Goal: Check status: Check status

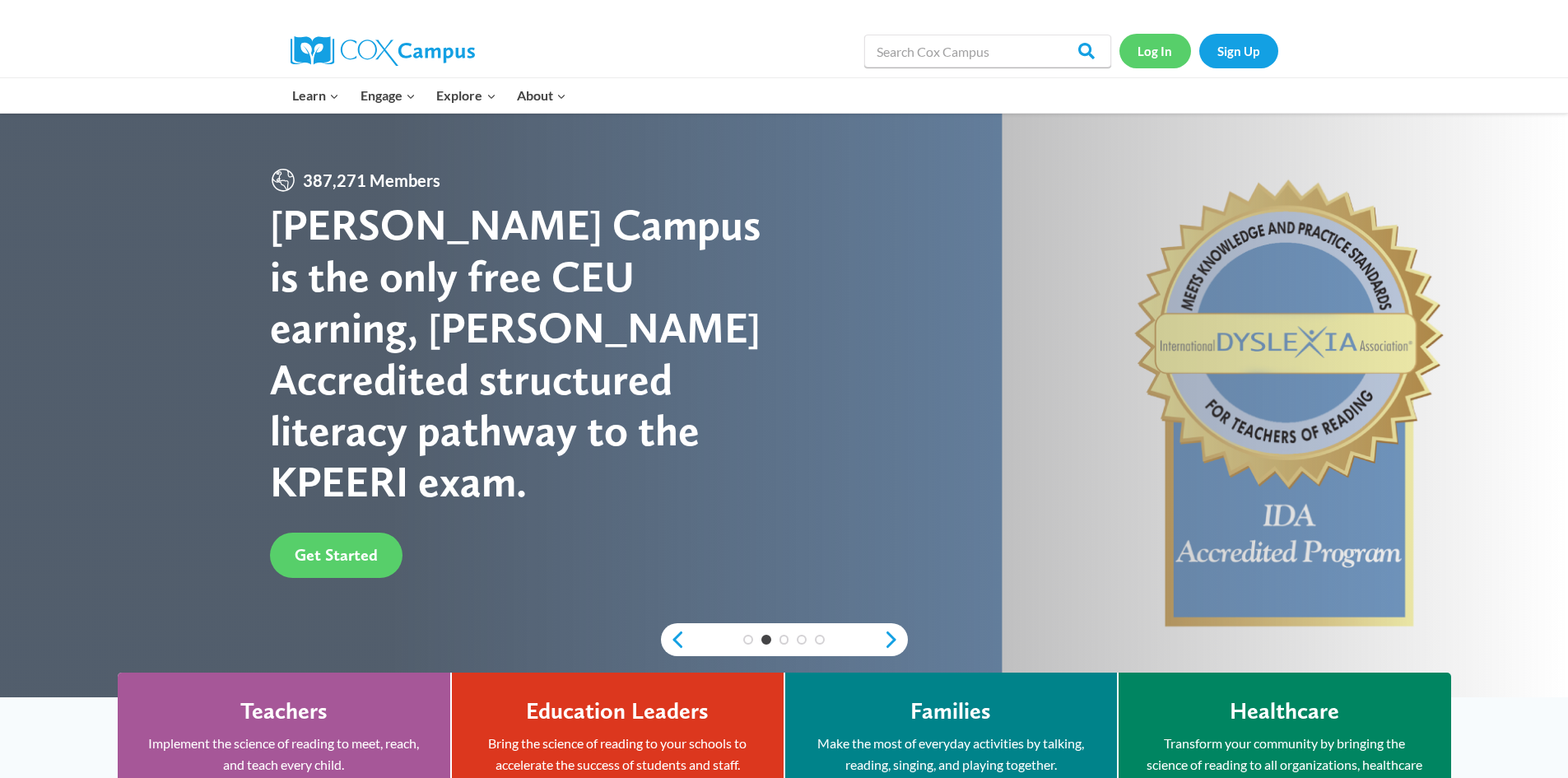
click at [1160, 50] on link "Log In" at bounding box center [1155, 50] width 72 height 34
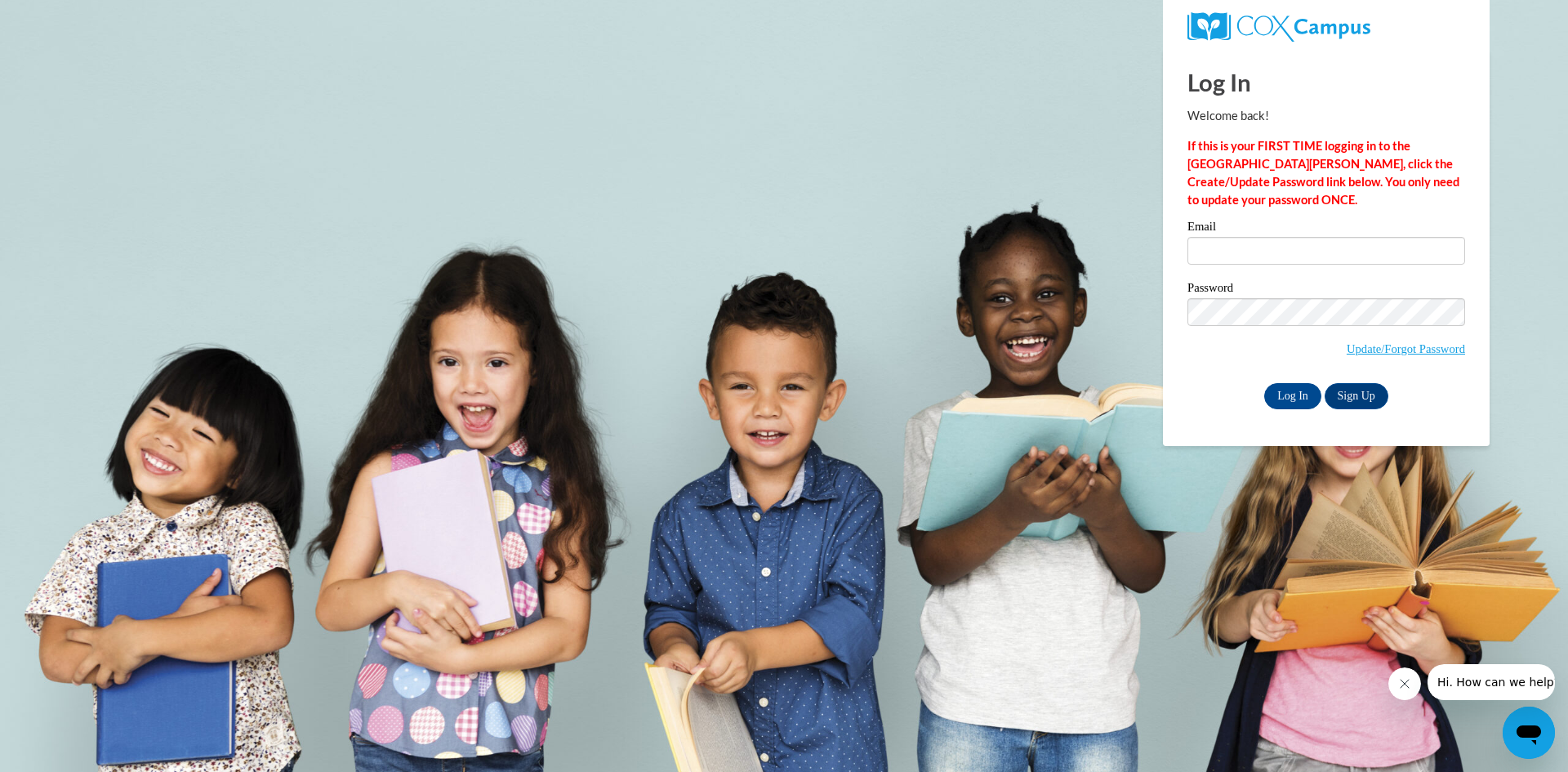
type input "hhorne@southernregional.edu"
click at [1305, 393] on input "Log In" at bounding box center [1293, 397] width 57 height 26
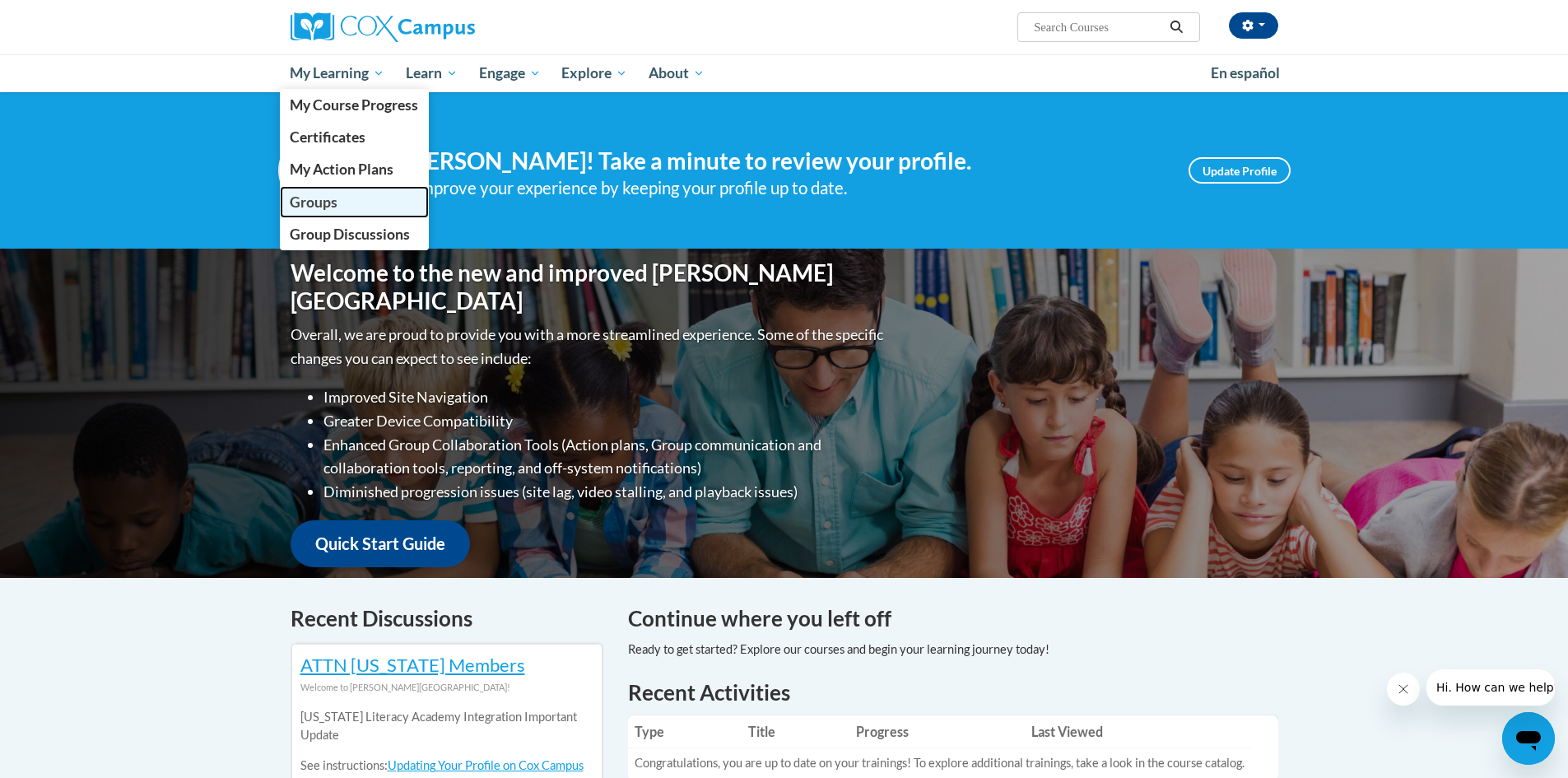
click at [310, 194] on span "Groups" at bounding box center [314, 202] width 48 height 17
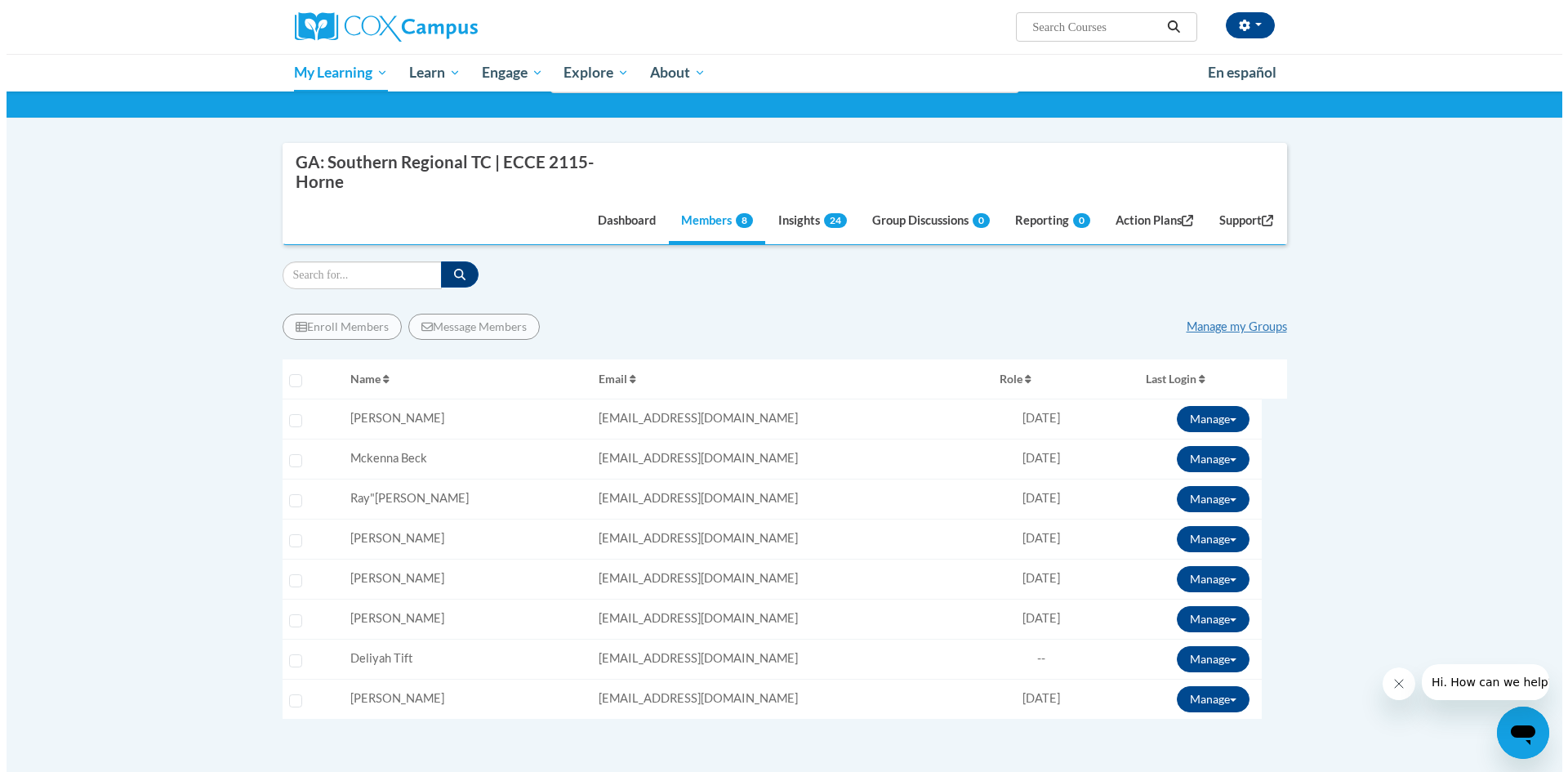
scroll to position [245, 0]
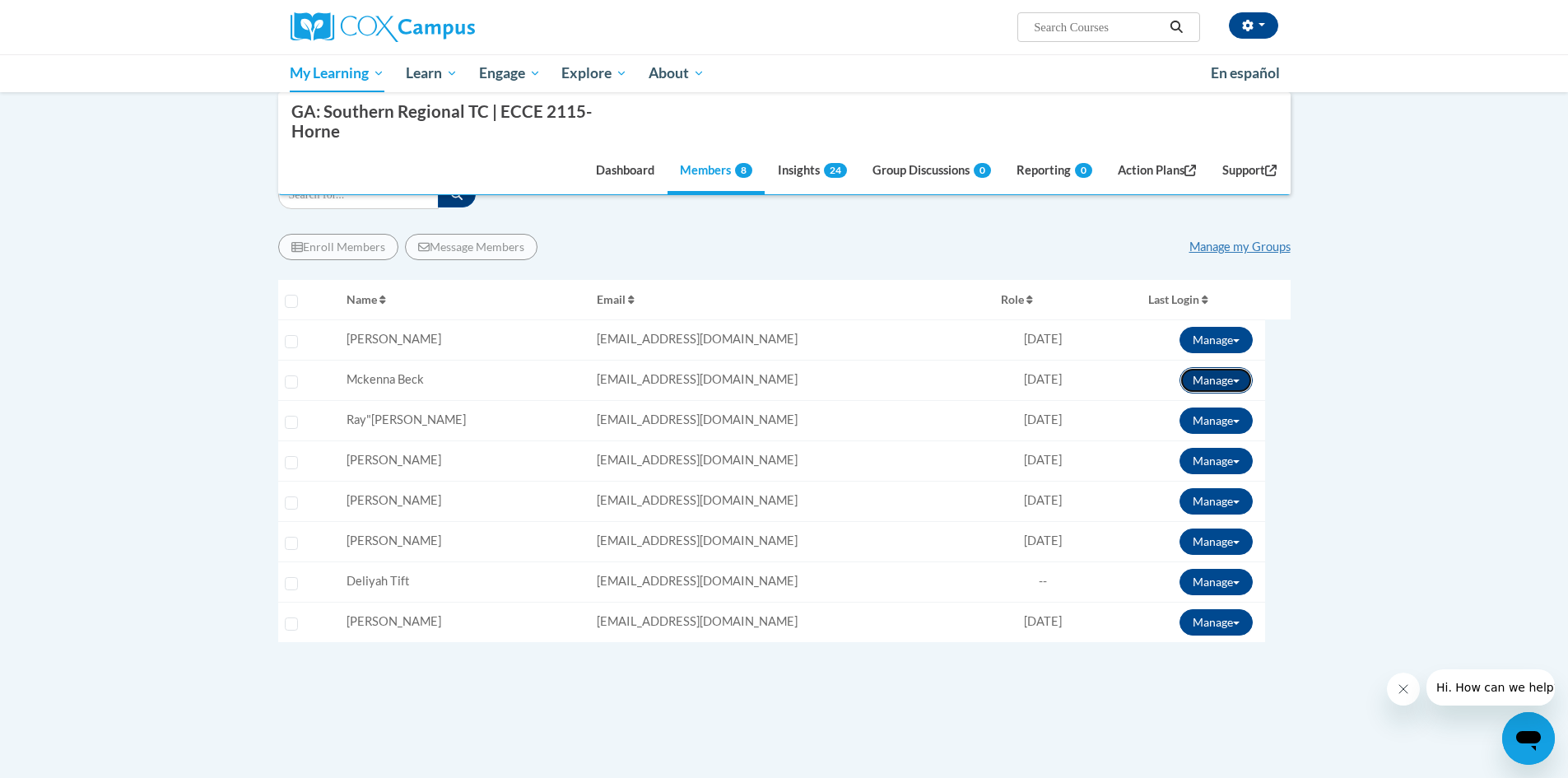
click at [1238, 380] on span at bounding box center [1237, 382] width 7 height 3
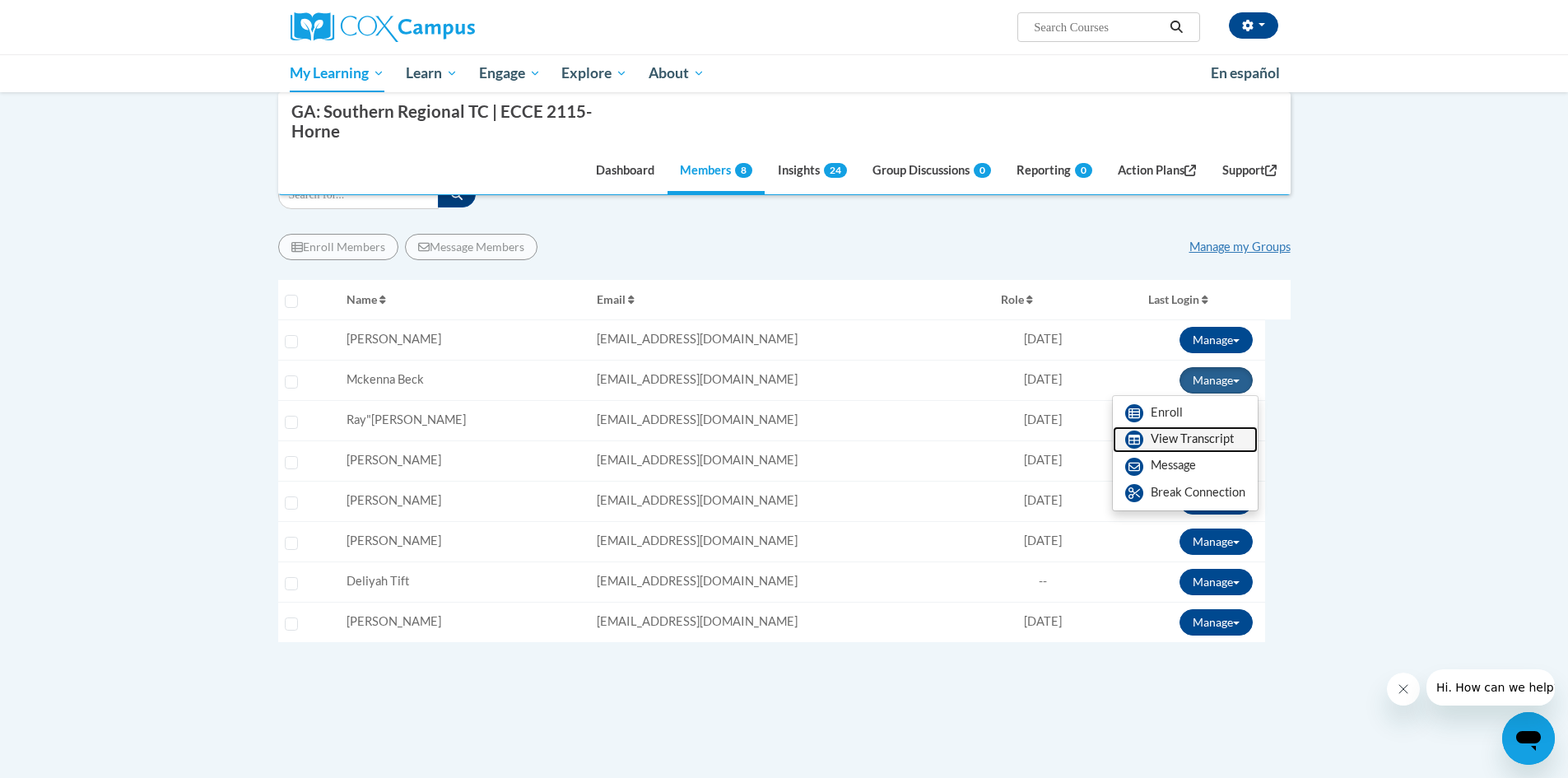
click at [1200, 434] on link "View Transcript" at bounding box center [1186, 440] width 145 height 26
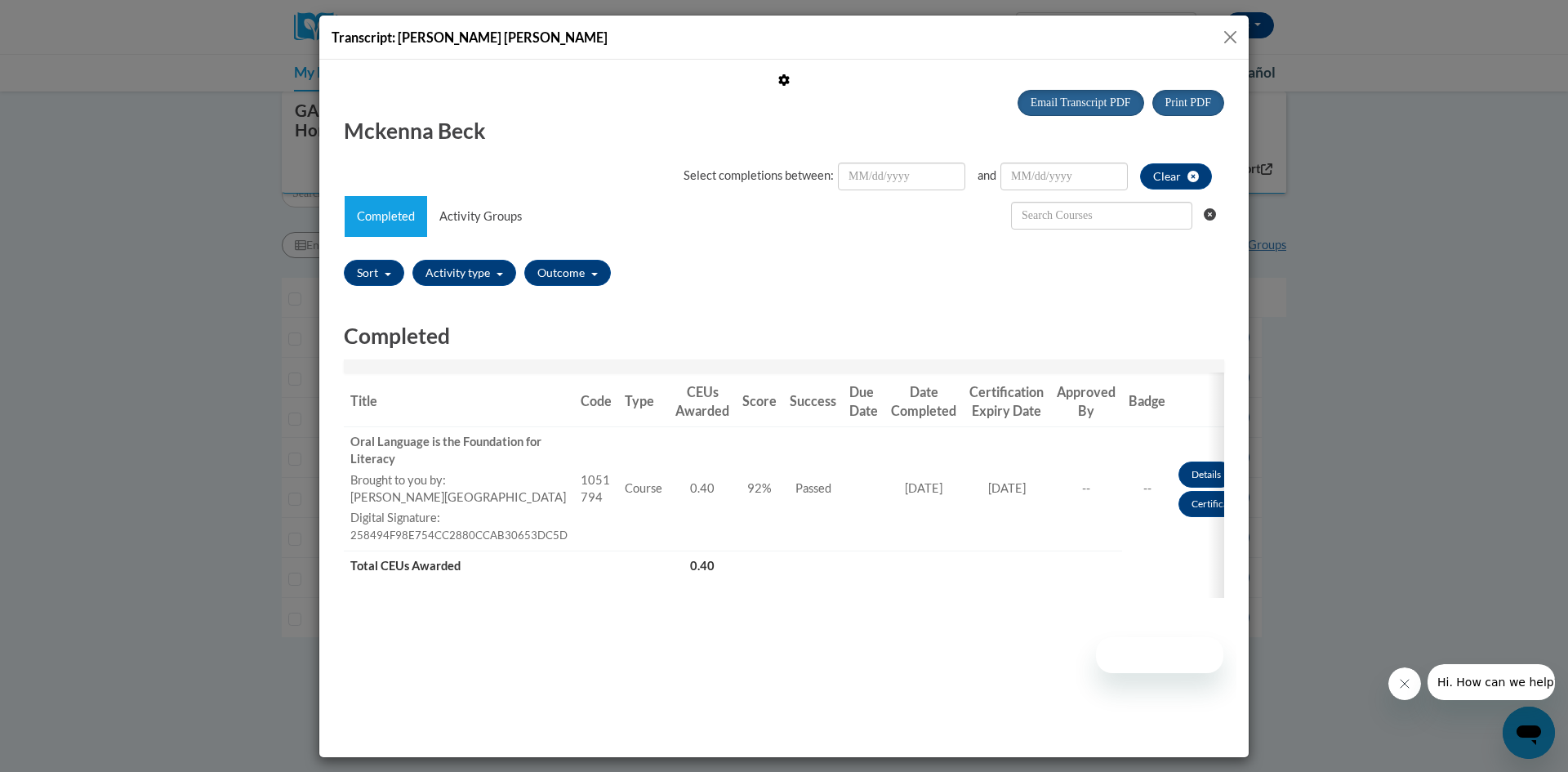
scroll to position [0, 0]
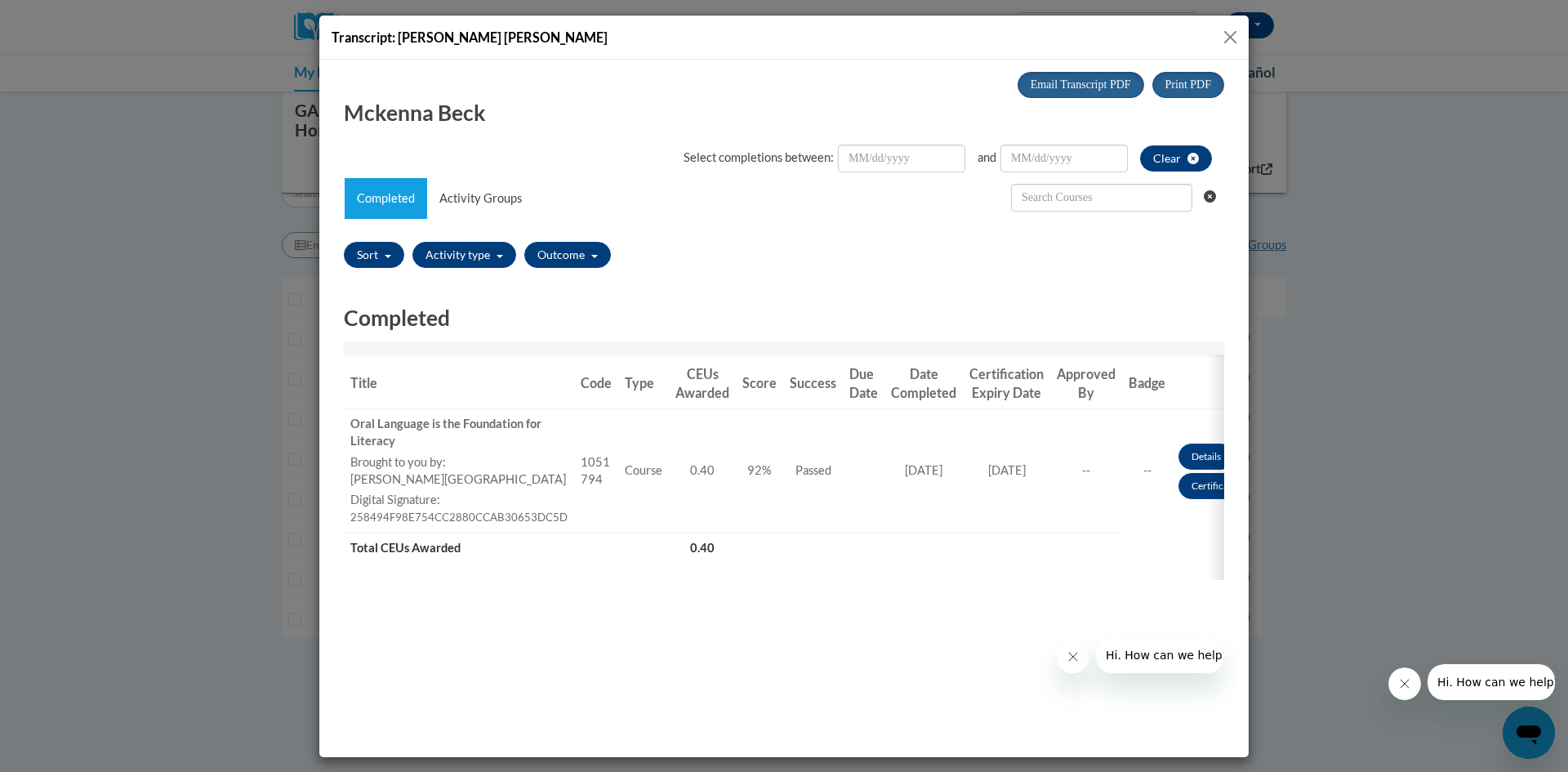
click at [1228, 31] on button "Close" at bounding box center [1230, 37] width 20 height 20
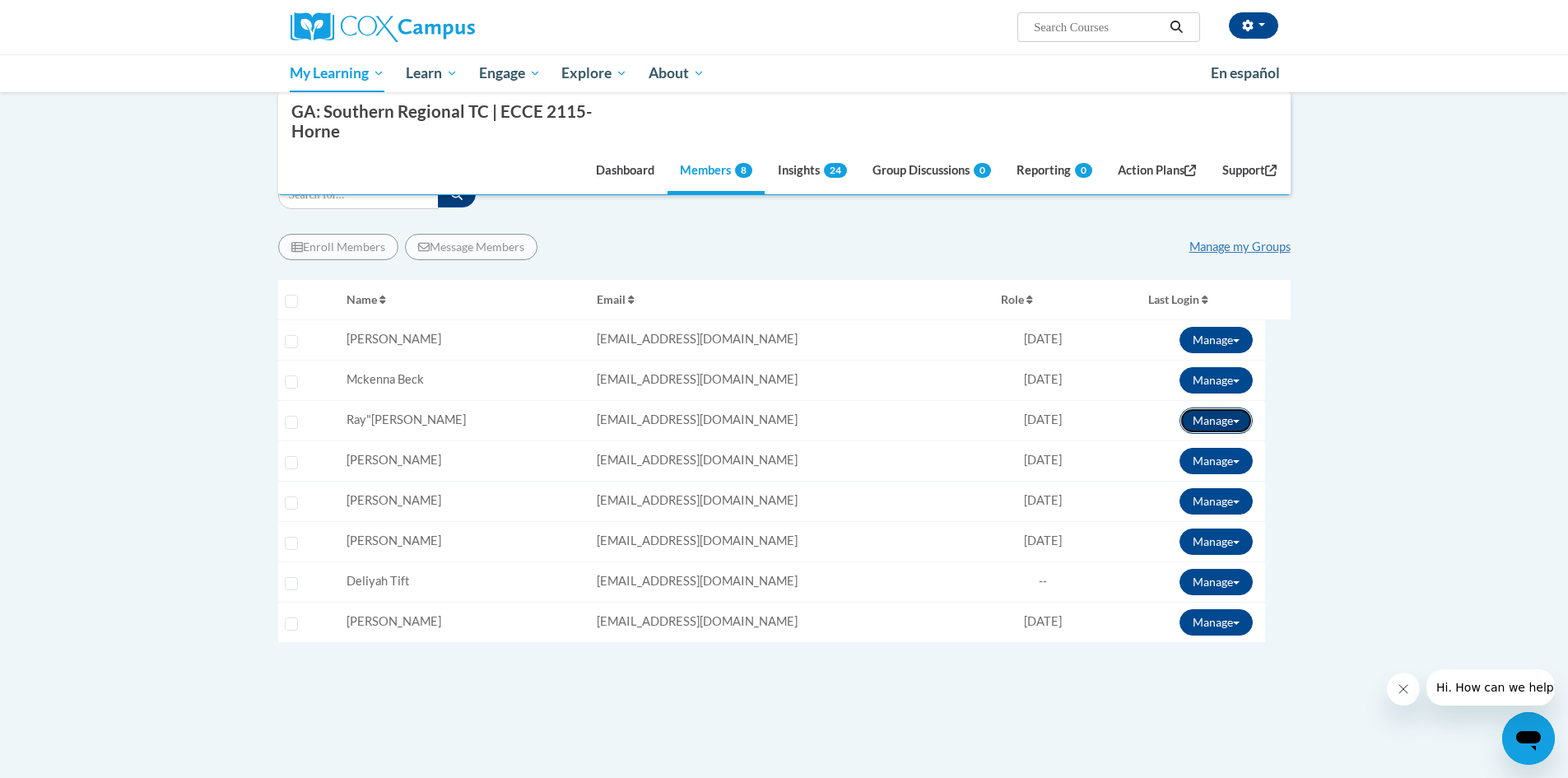
click at [1248, 424] on button "Manage" at bounding box center [1216, 421] width 73 height 26
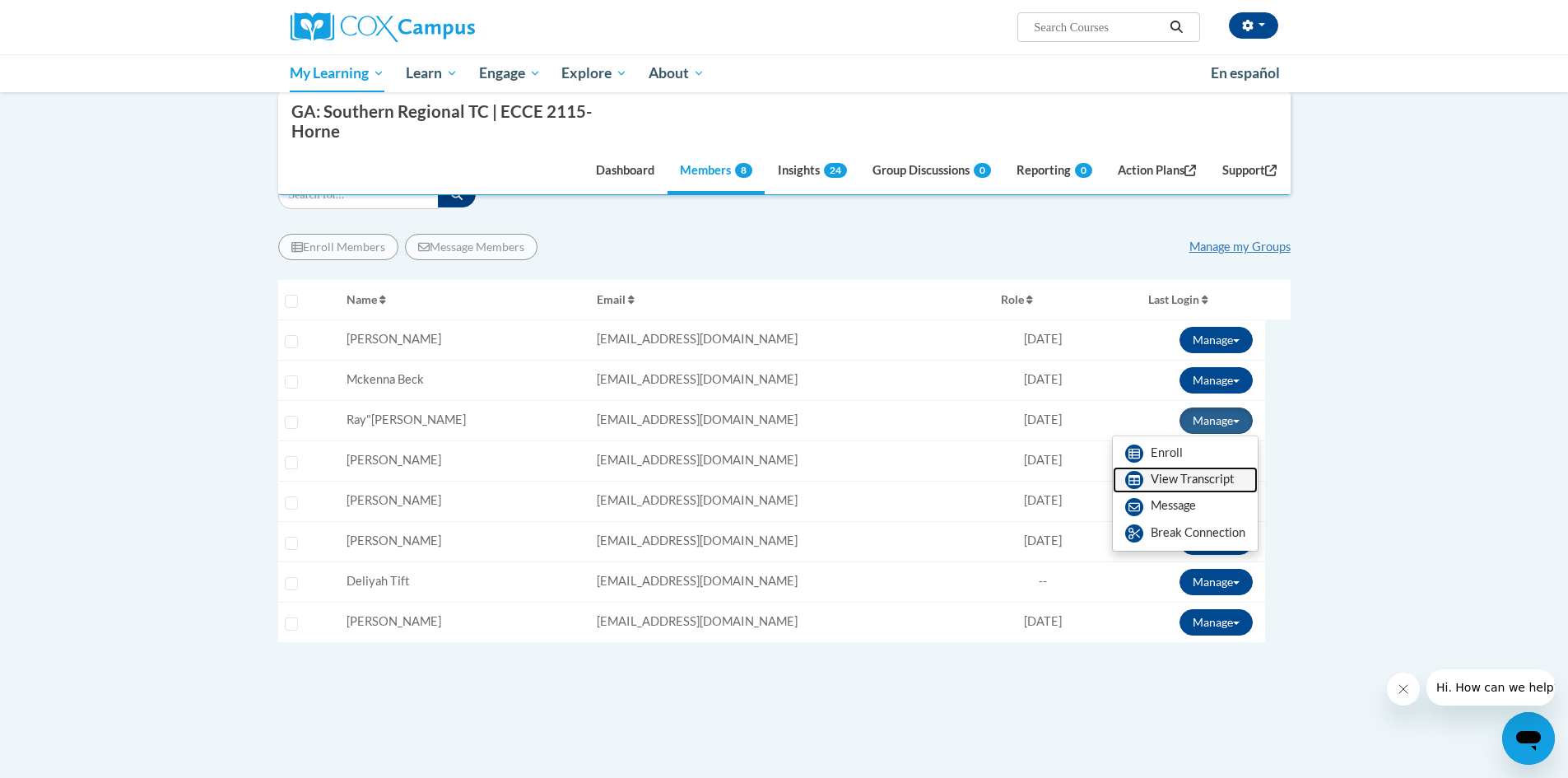
click at [1191, 476] on link "View Transcript" at bounding box center [1186, 480] width 145 height 26
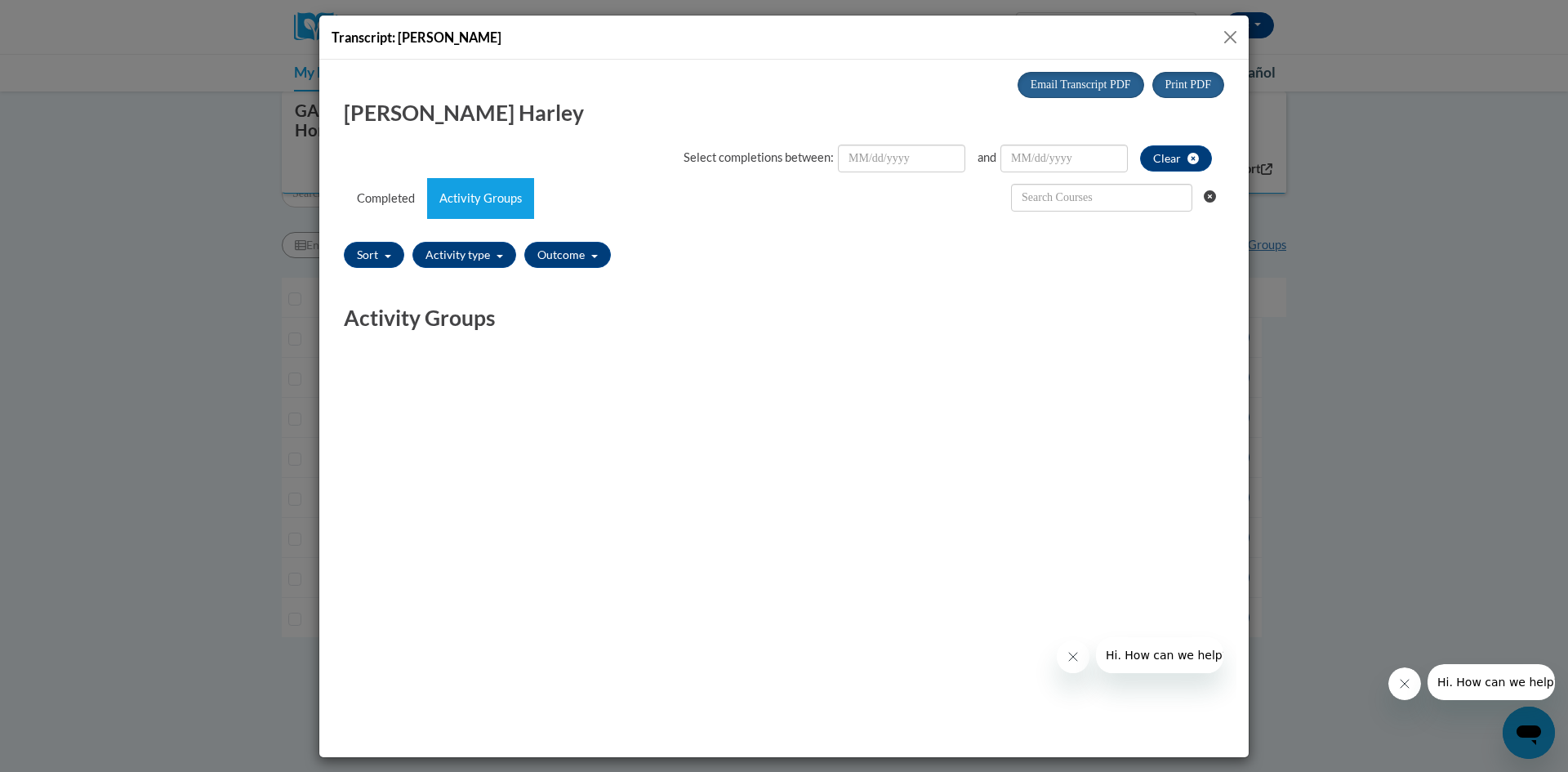
click at [1233, 35] on button "Close" at bounding box center [1230, 37] width 20 height 20
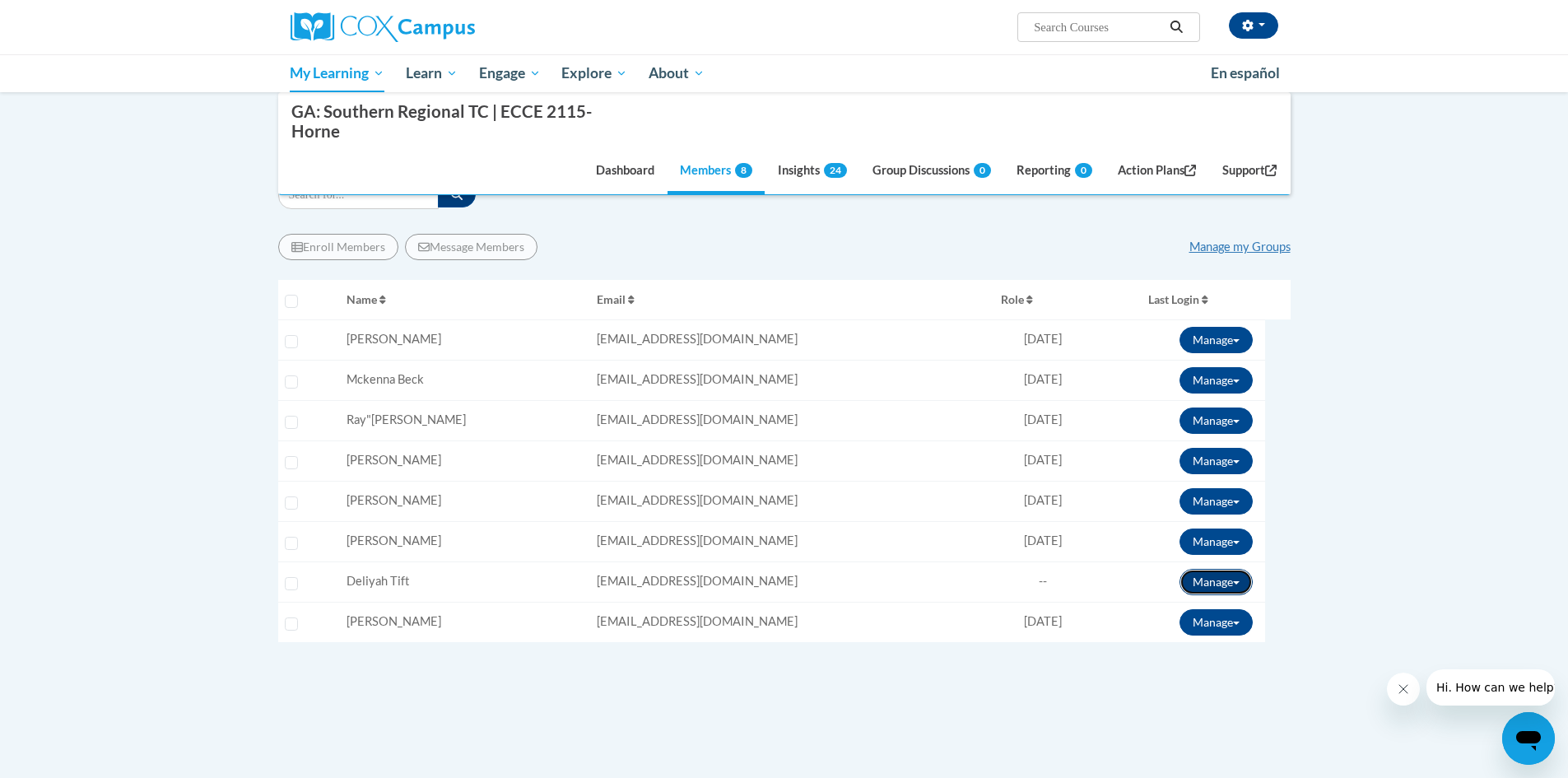
click at [1244, 584] on button "Manage" at bounding box center [1216, 582] width 73 height 26
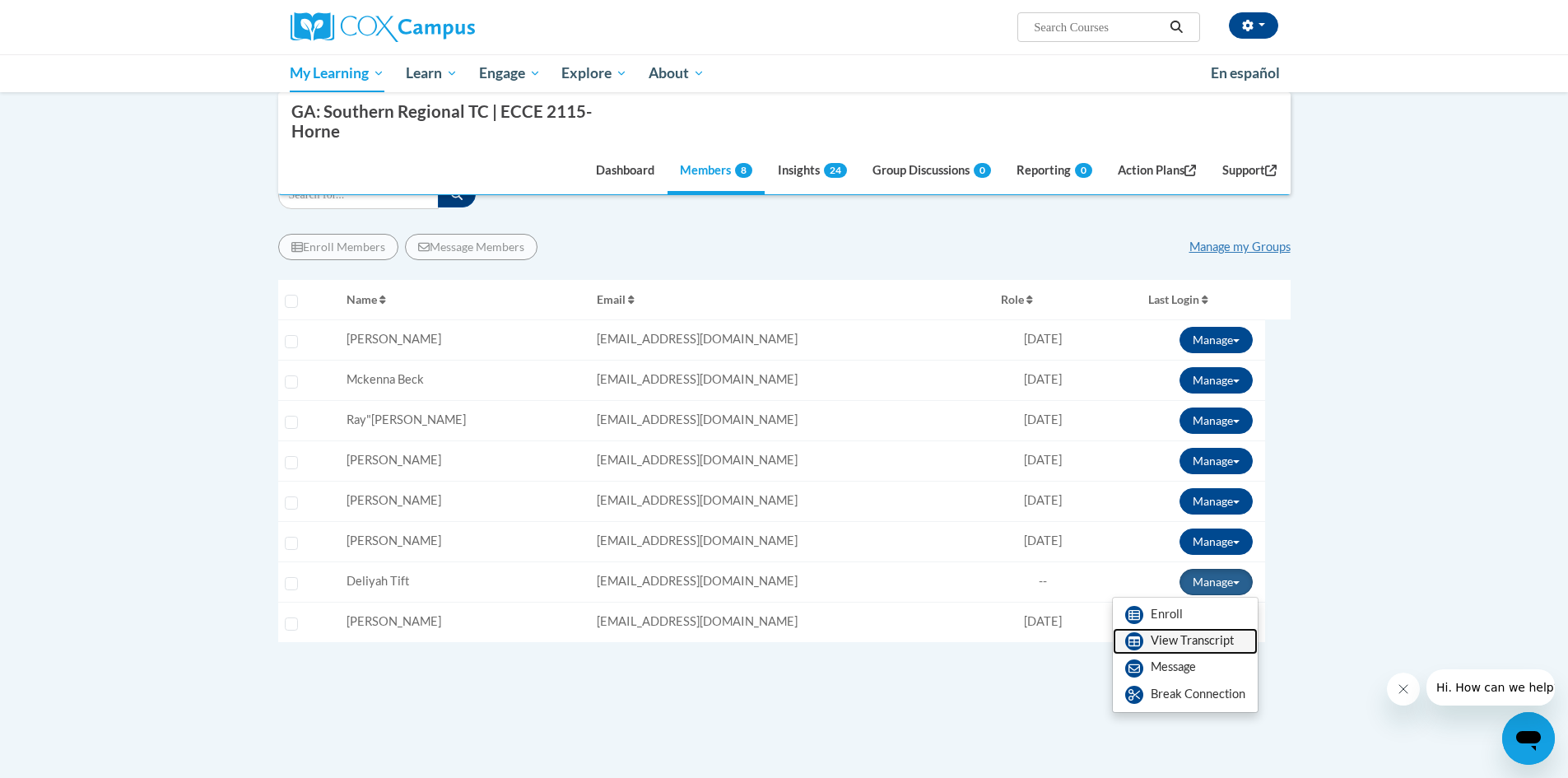
click at [1210, 643] on link "View Transcript" at bounding box center [1186, 641] width 145 height 26
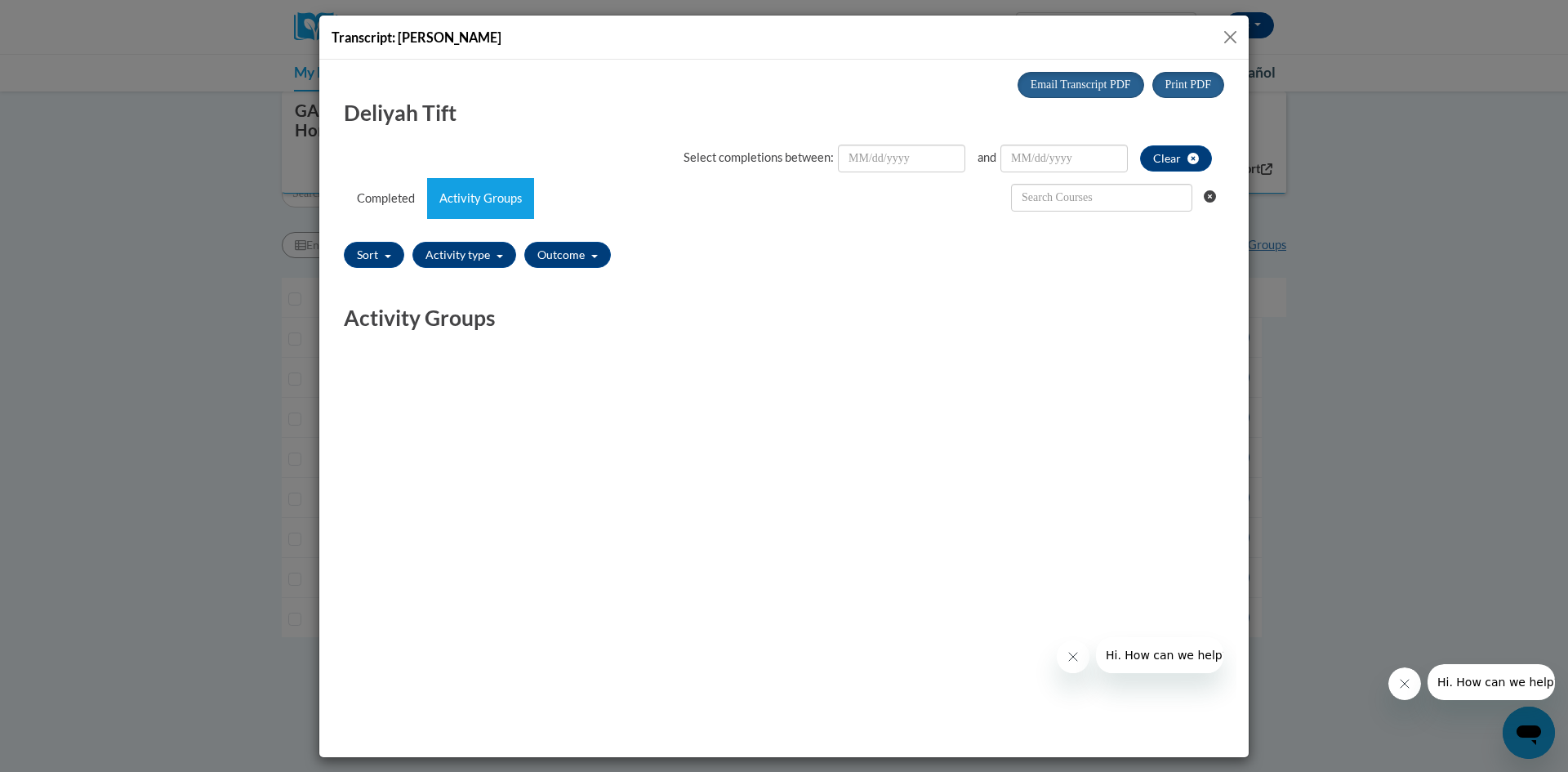
click at [1232, 35] on button "Close" at bounding box center [1230, 37] width 20 height 20
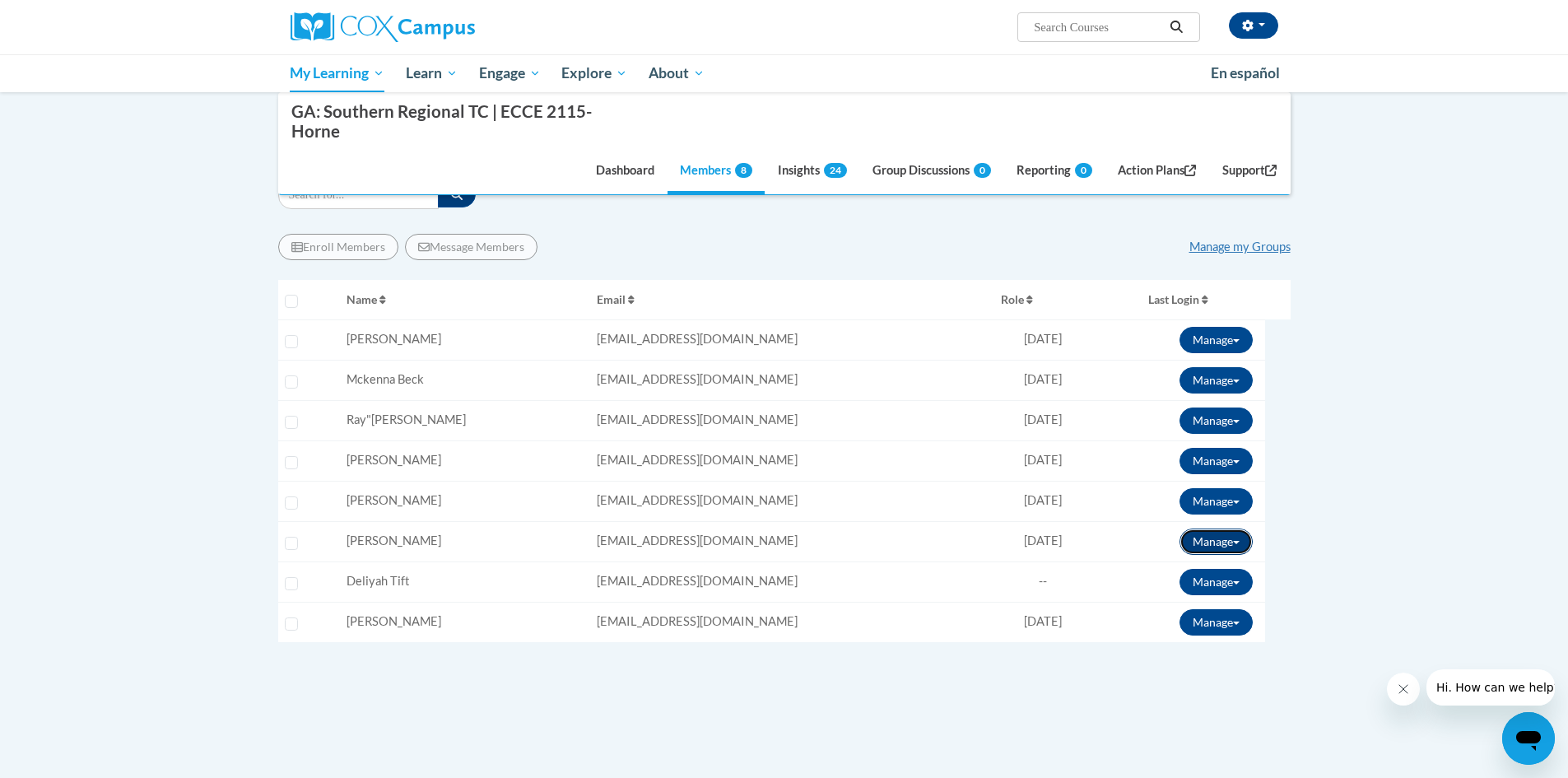
click at [1241, 537] on button "Manage" at bounding box center [1216, 541] width 73 height 26
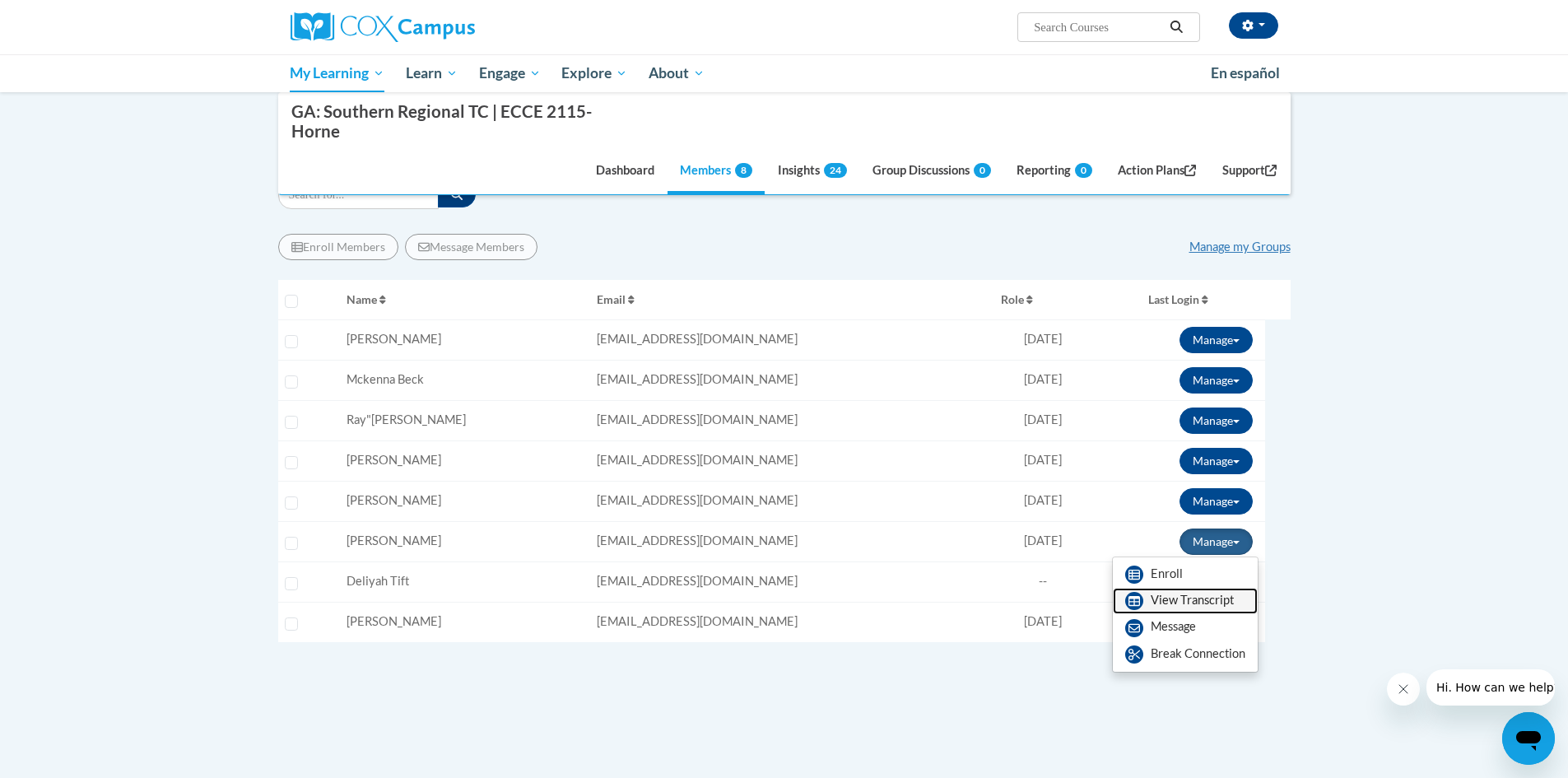
click at [1199, 593] on link "View Transcript" at bounding box center [1186, 601] width 145 height 26
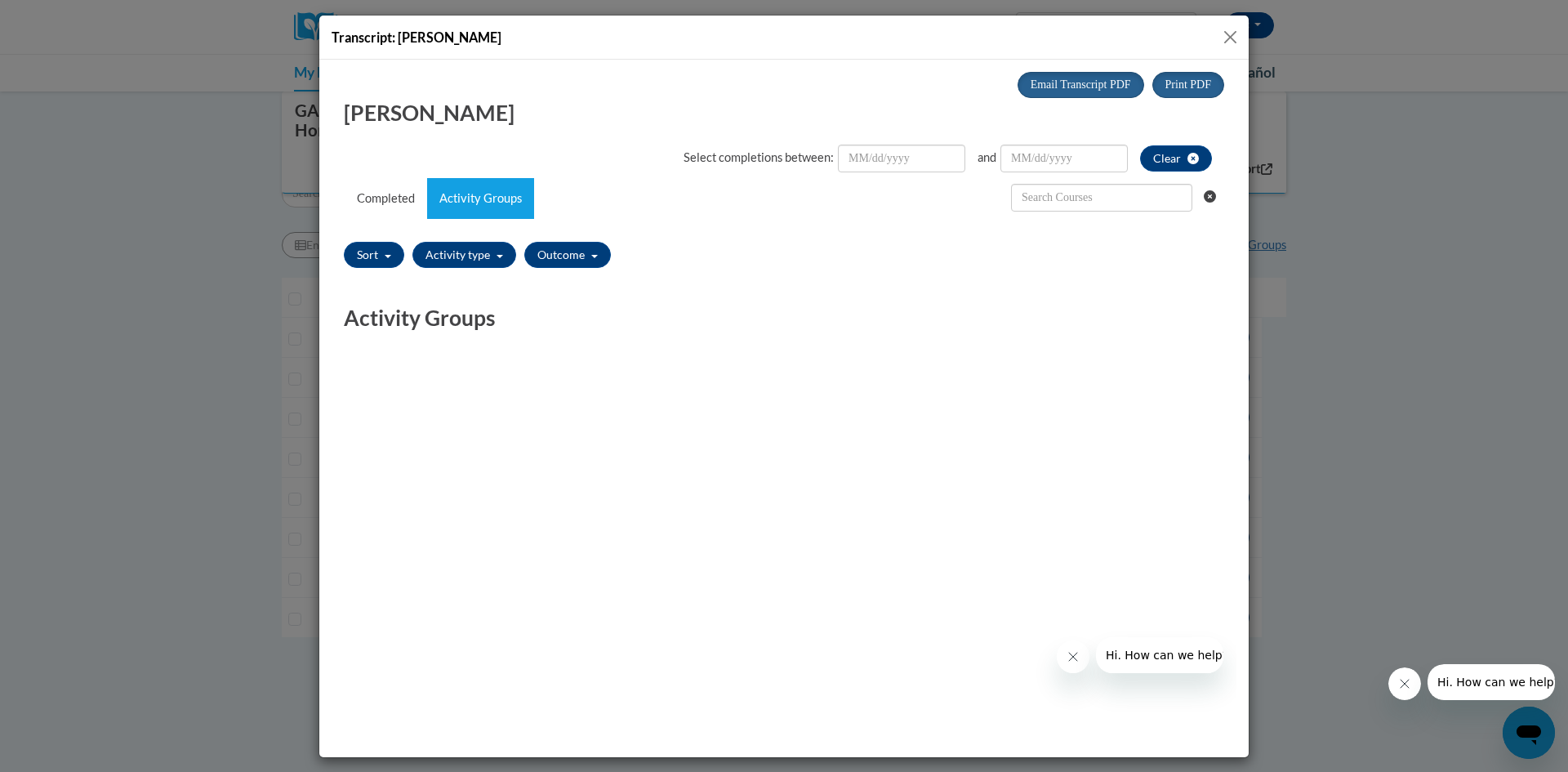
click at [1229, 43] on button "Close" at bounding box center [1230, 37] width 20 height 20
